Goal: Navigation & Orientation: Find specific page/section

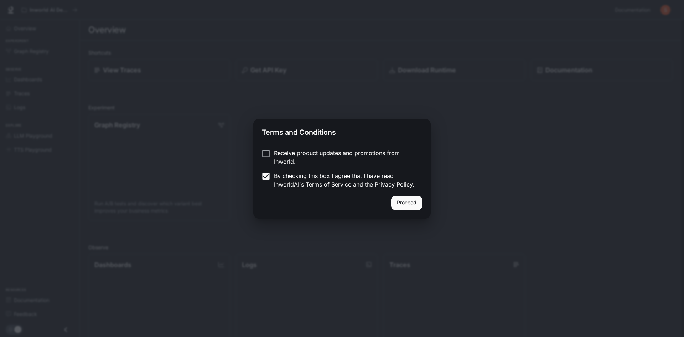
click at [408, 204] on button "Proceed" at bounding box center [406, 203] width 31 height 14
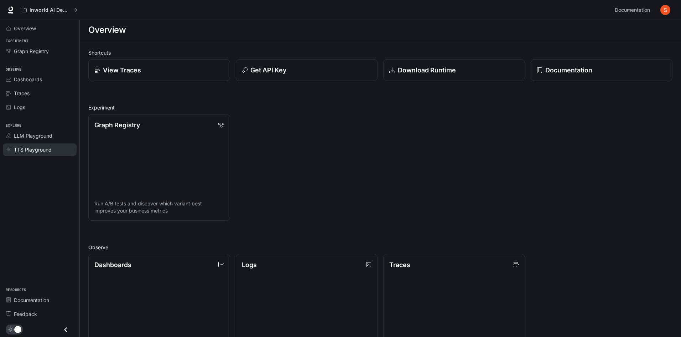
click at [42, 146] on span "TTS Playground" at bounding box center [33, 149] width 38 height 7
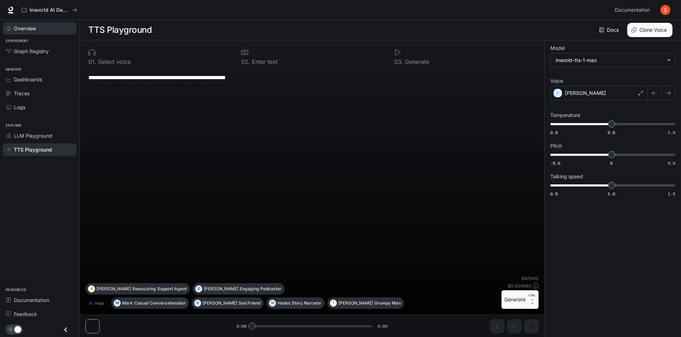
click at [32, 30] on span "Overview" at bounding box center [25, 28] width 22 height 7
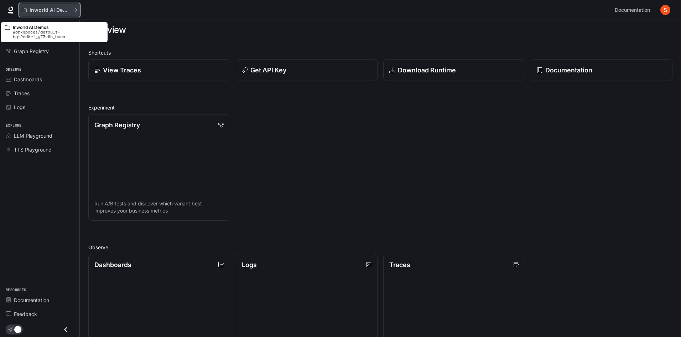
click at [44, 11] on p "Inworld AI Demos" at bounding box center [50, 10] width 40 height 6
